Goal: Find specific page/section: Find specific page/section

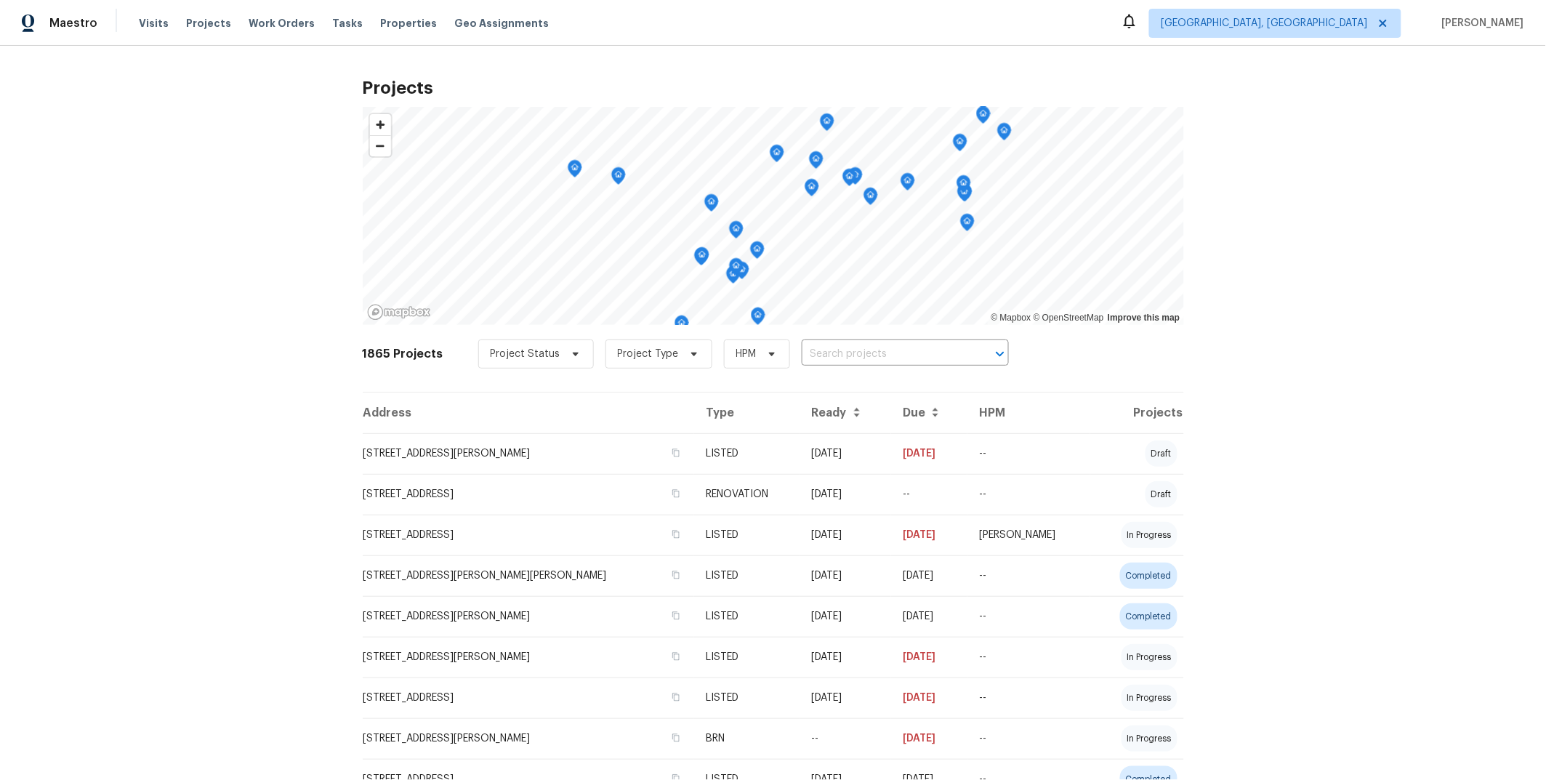
click at [1213, 346] on div "Projects © Mapbox © OpenStreetMap Improve this map 1865 Projects Project Status…" at bounding box center [773, 413] width 1546 height 734
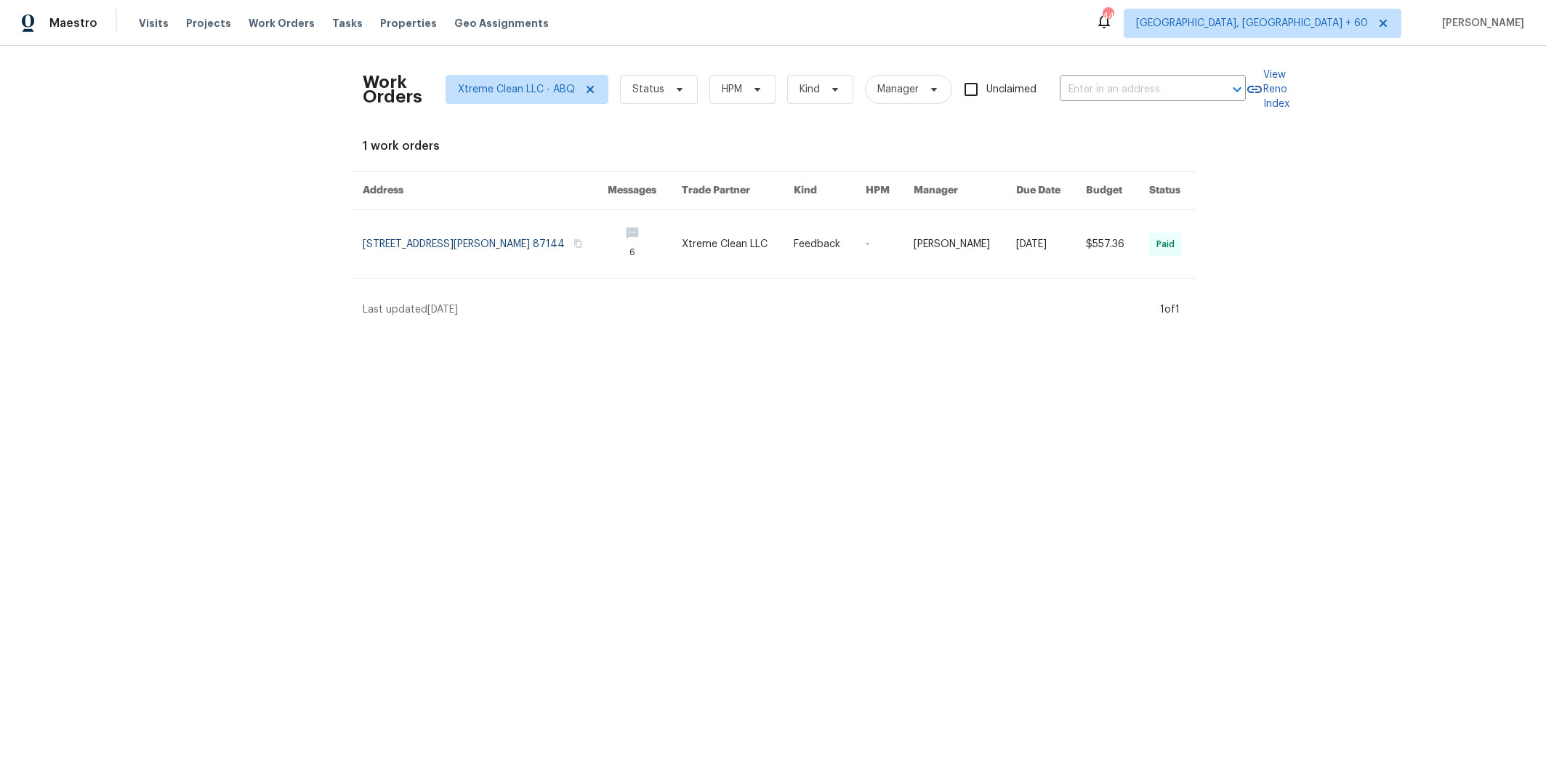
click at [282, 25] on span "Work Orders" at bounding box center [282, 23] width 66 height 15
click at [584, 89] on icon at bounding box center [590, 90] width 12 height 12
